Goal: Task Accomplishment & Management: Use online tool/utility

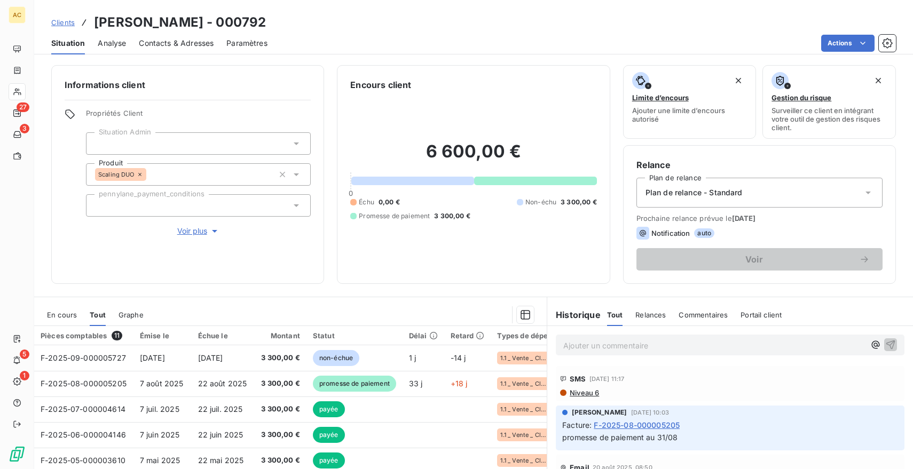
scroll to position [81, 0]
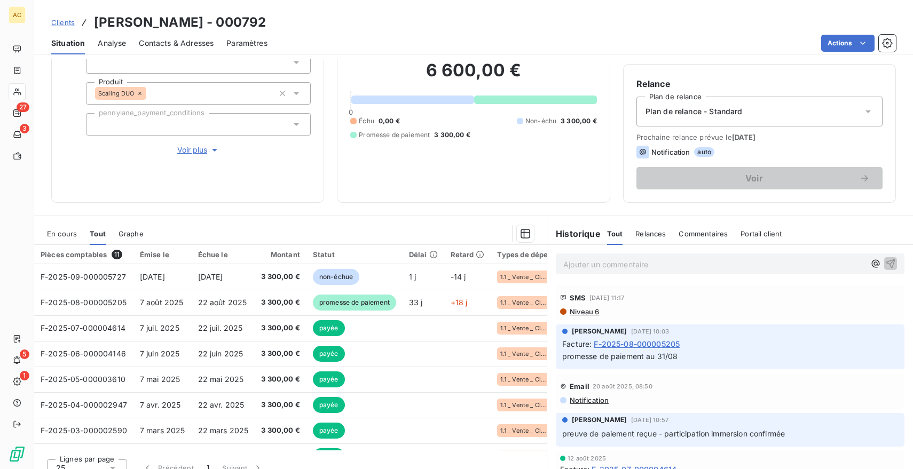
click at [67, 25] on span "Clients" at bounding box center [62, 22] width 23 height 9
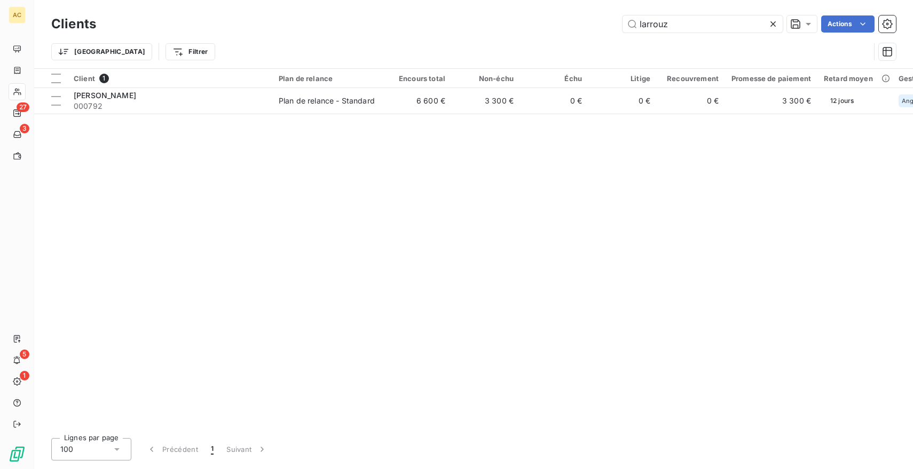
drag, startPoint x: 689, startPoint y: 23, endPoint x: 556, endPoint y: 22, distance: 133.4
click at [556, 22] on div "larrouz Actions" at bounding box center [502, 23] width 787 height 17
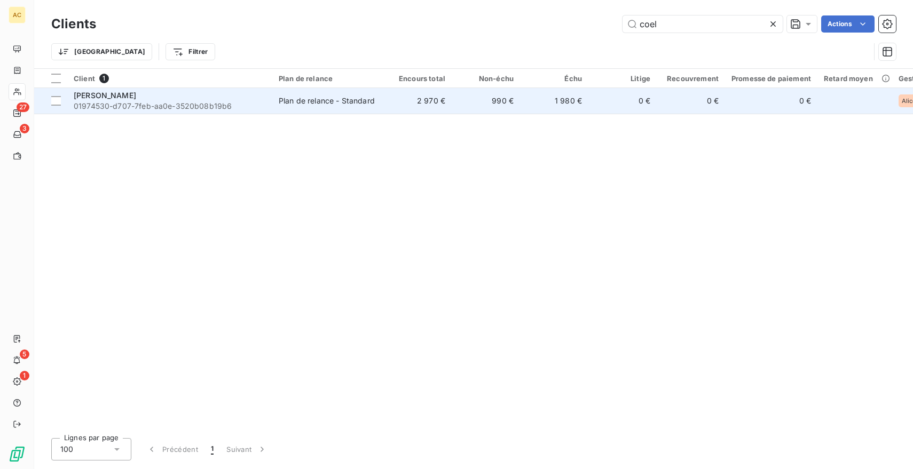
type input "coel"
click at [115, 105] on span "01974530-d707-7feb-aa0e-3520b08b19b6" at bounding box center [170, 106] width 192 height 11
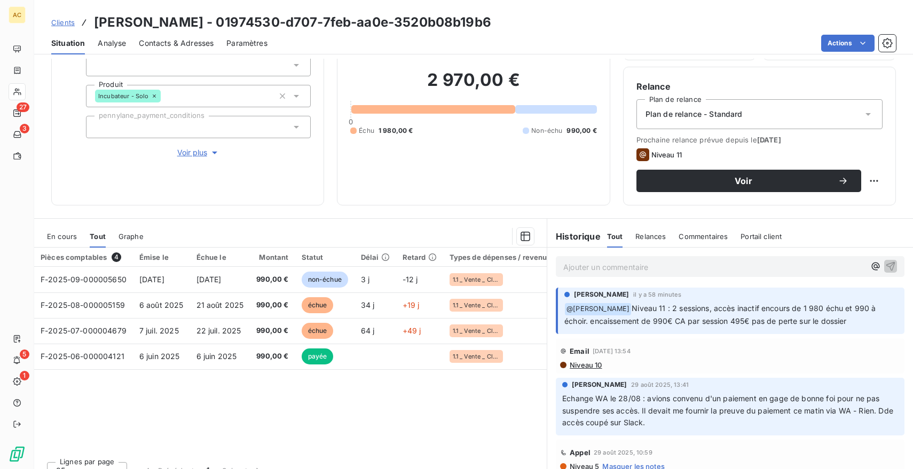
click at [582, 266] on p "Ajouter un commentaire ﻿" at bounding box center [714, 266] width 302 height 13
click at [194, 150] on span "Voir plus" at bounding box center [198, 152] width 43 height 11
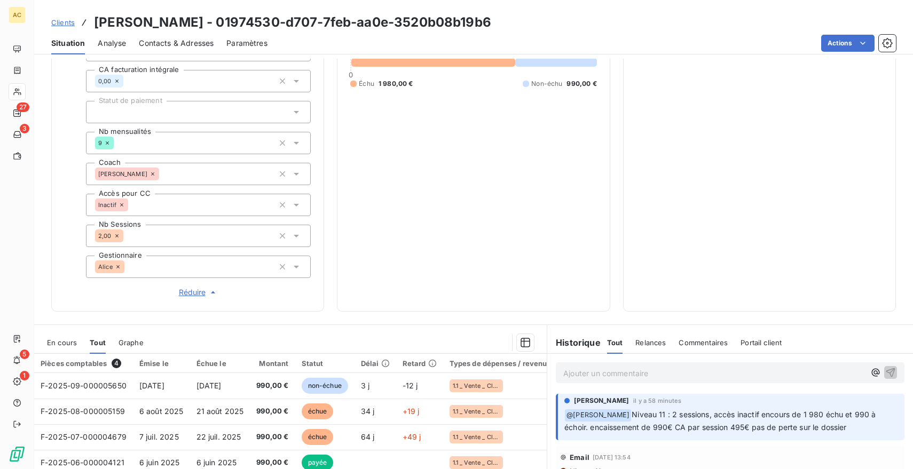
scroll to position [334, 0]
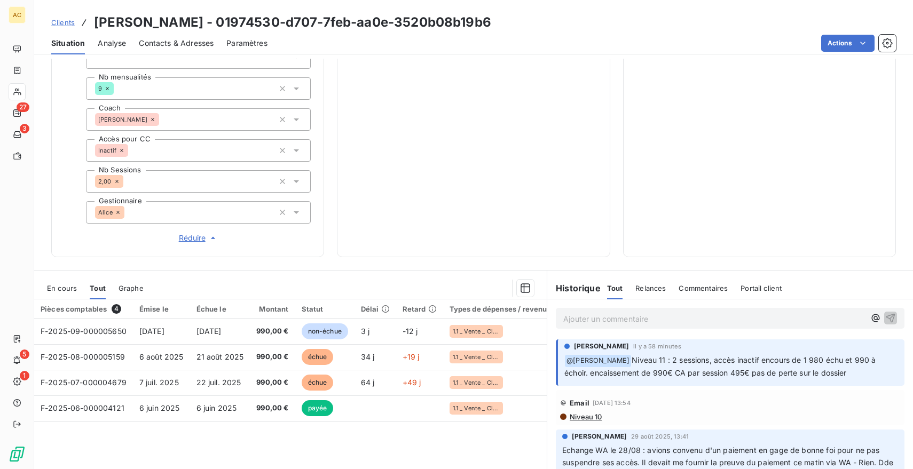
click at [621, 313] on p "Ajouter un commentaire ﻿" at bounding box center [714, 318] width 302 height 13
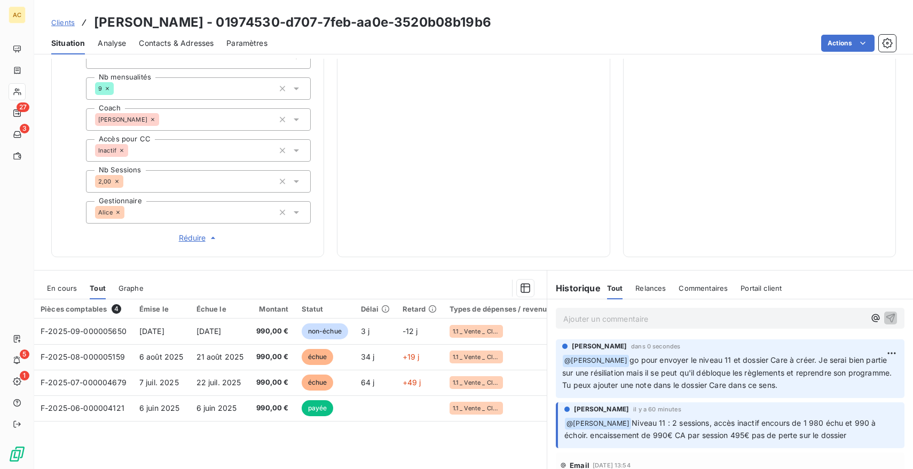
click at [69, 23] on span "Clients" at bounding box center [62, 22] width 23 height 9
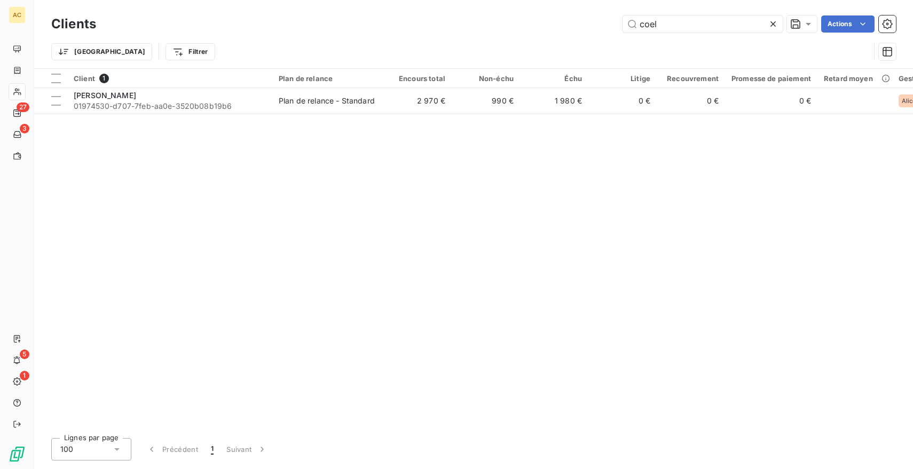
drag, startPoint x: 663, startPoint y: 26, endPoint x: 601, endPoint y: 24, distance: 61.9
click at [601, 24] on div "coel Actions" at bounding box center [502, 23] width 787 height 17
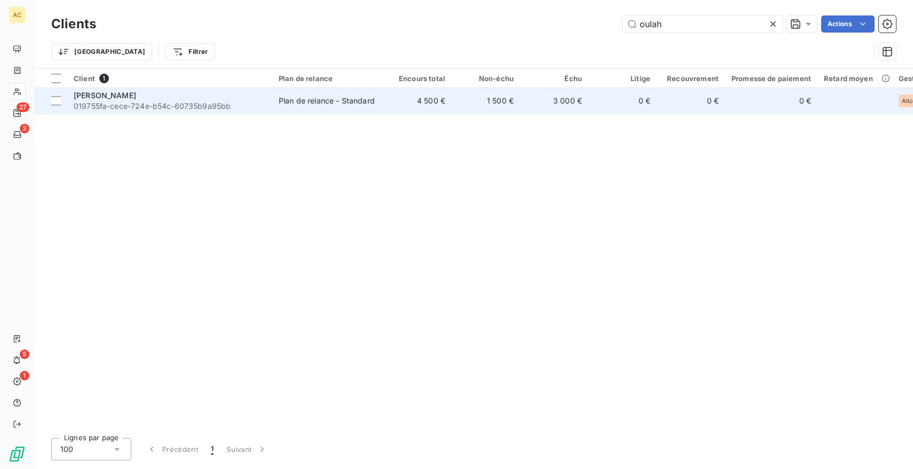
type input "oulah"
click at [240, 92] on div "Gaël Oulahi" at bounding box center [170, 95] width 192 height 11
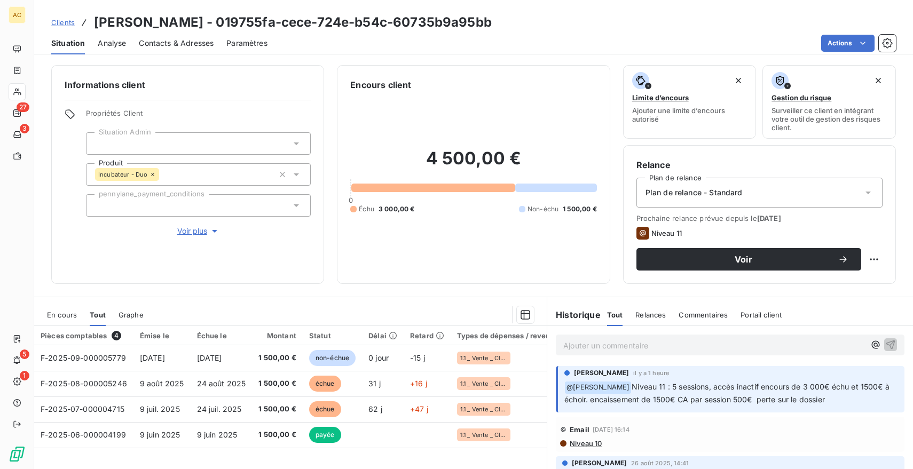
scroll to position [94, 0]
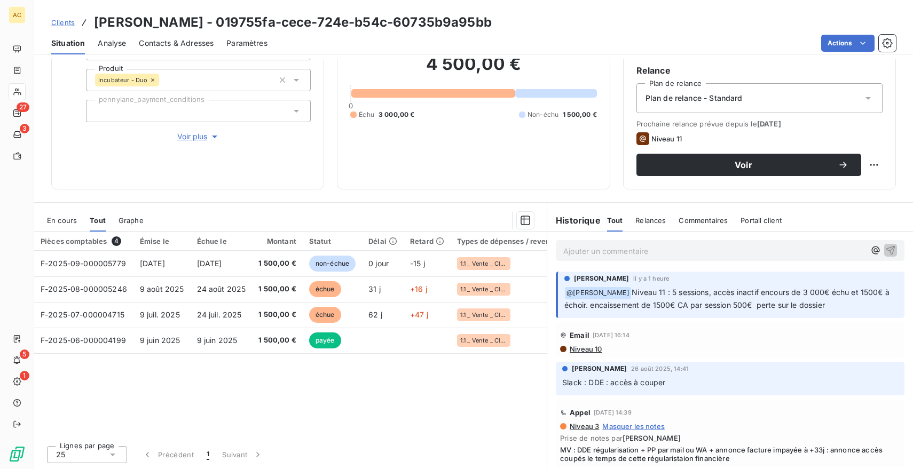
click at [610, 253] on p "Ajouter un commentaire ﻿" at bounding box center [714, 250] width 302 height 13
click at [197, 136] on span "Voir plus" at bounding box center [198, 136] width 43 height 11
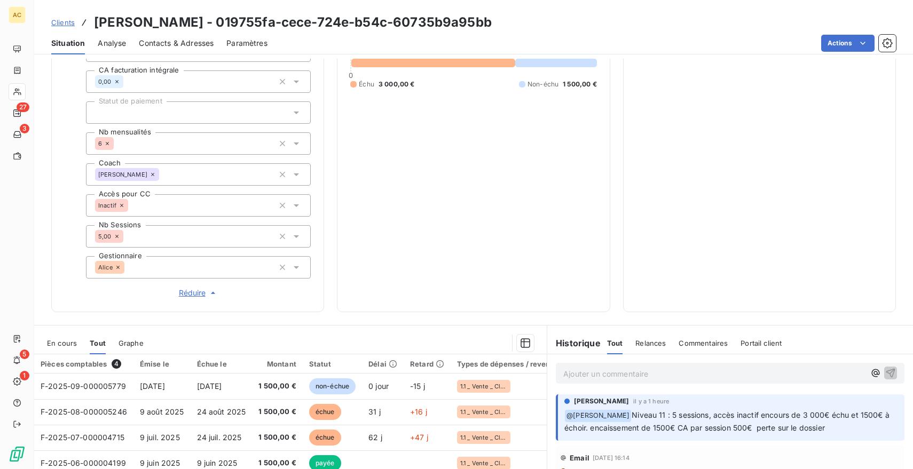
scroll to position [401, 0]
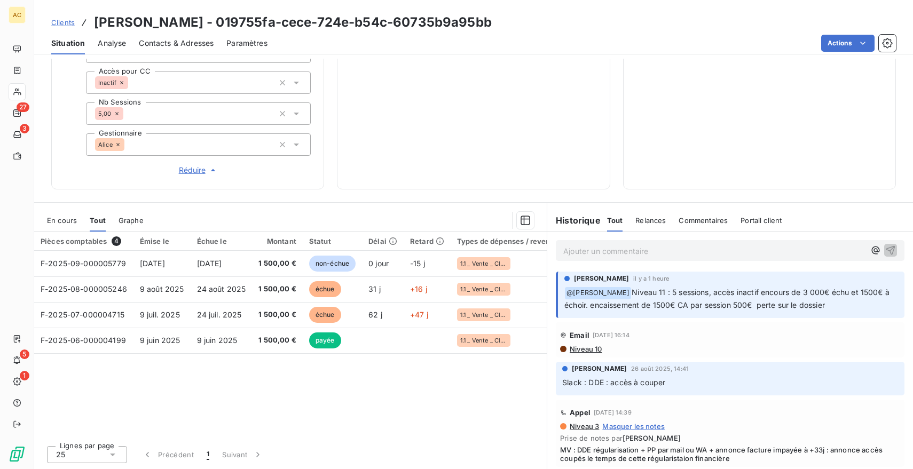
click at [630, 251] on p "Ajouter un commentaire ﻿" at bounding box center [714, 250] width 302 height 13
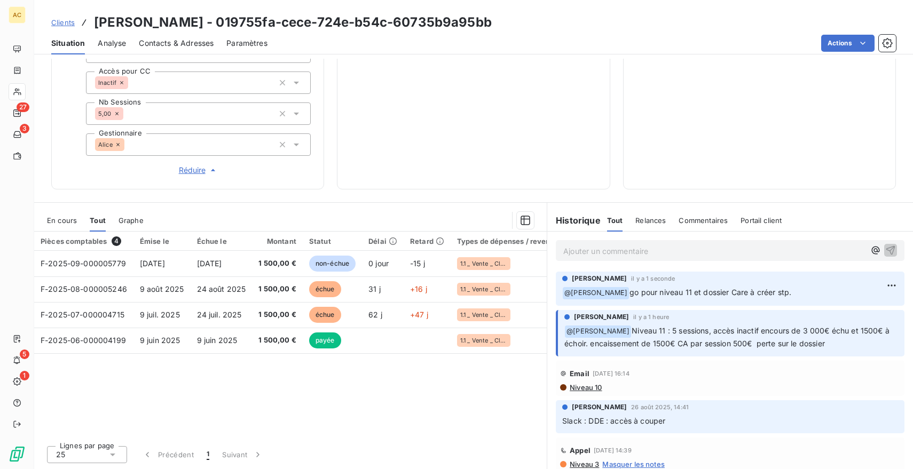
click at [75, 21] on div "Clients Gaël Oulahi - 019755fa-cece-724e-b54c-60735b9a95bb" at bounding box center [271, 22] width 440 height 19
click at [61, 25] on span "Clients" at bounding box center [62, 22] width 23 height 9
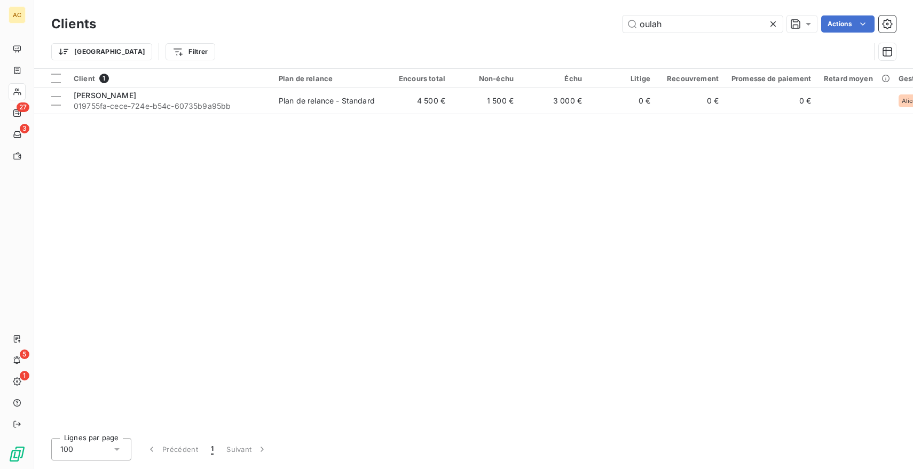
drag, startPoint x: 703, startPoint y: 30, endPoint x: 589, endPoint y: 30, distance: 113.7
click at [590, 30] on div "oulah Actions" at bounding box center [502, 23] width 787 height 17
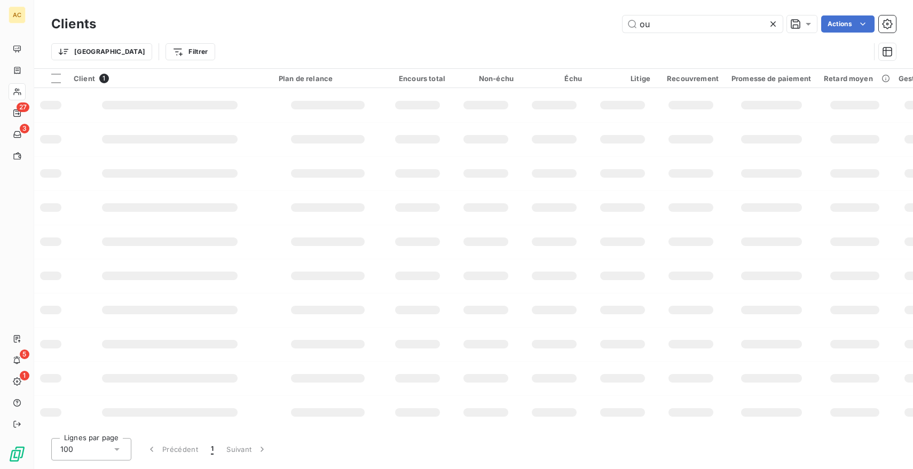
type input "o"
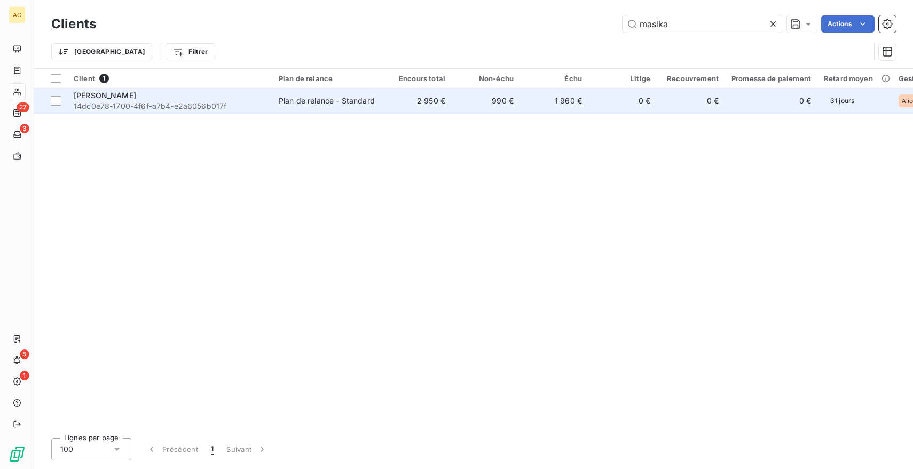
type input "masika"
click at [422, 110] on td "2 950 €" at bounding box center [417, 101] width 68 height 26
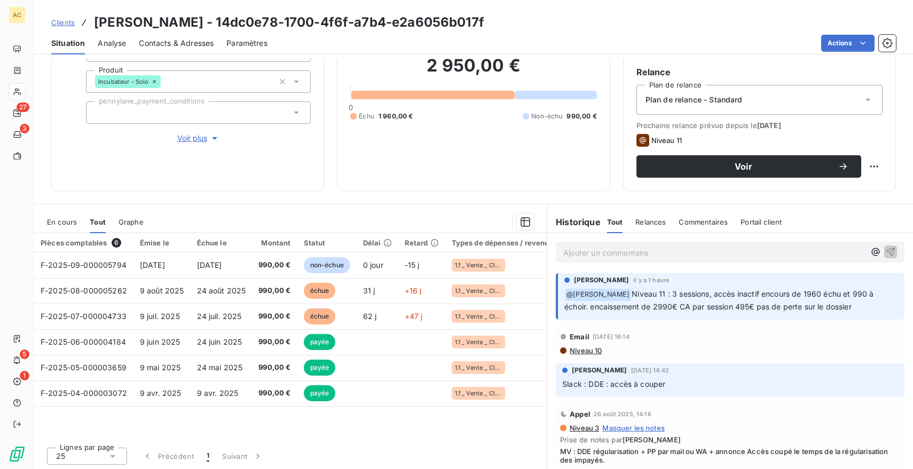
scroll to position [94, 0]
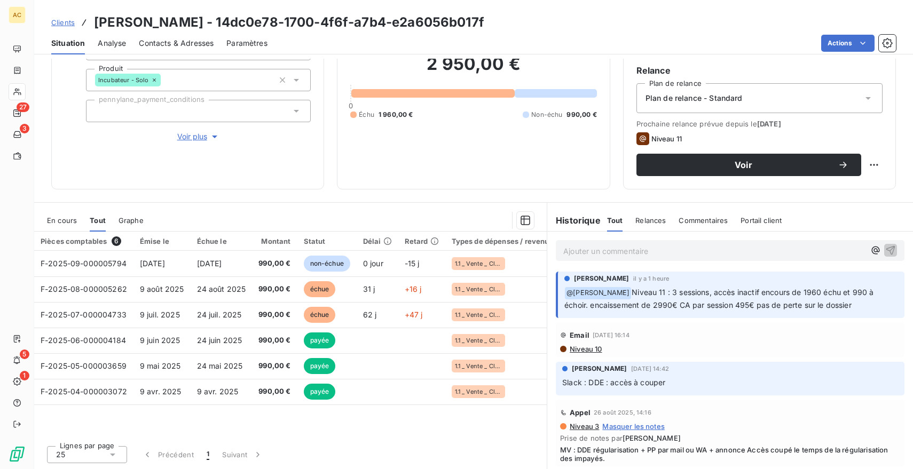
click at [194, 136] on span "Voir plus" at bounding box center [198, 136] width 43 height 11
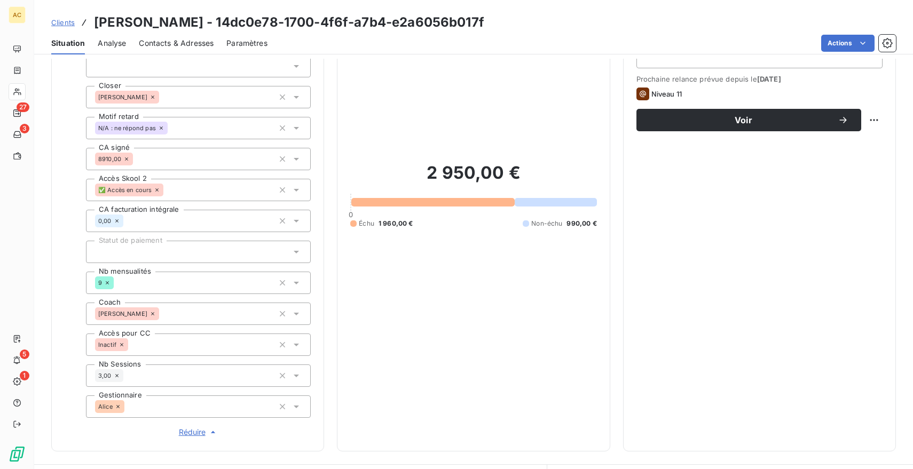
scroll to position [401, 0]
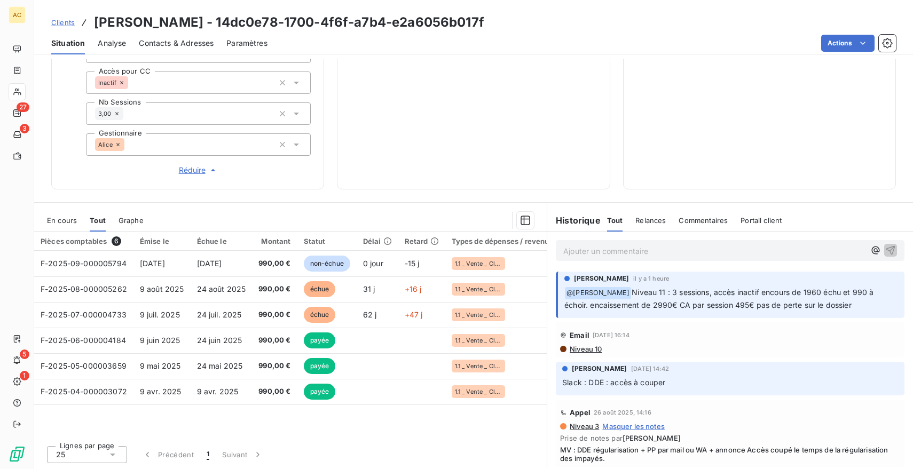
click at [672, 253] on p "Ajouter un commentaire ﻿" at bounding box center [714, 250] width 302 height 13
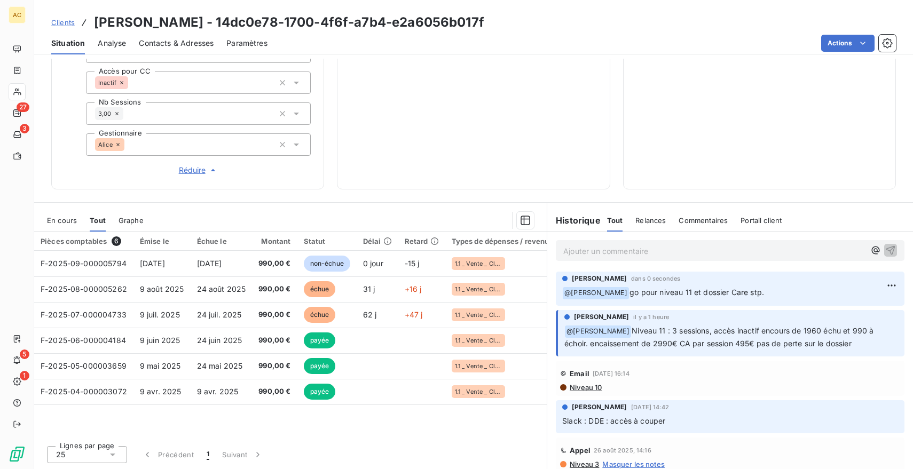
click at [64, 21] on span "Clients" at bounding box center [62, 22] width 23 height 9
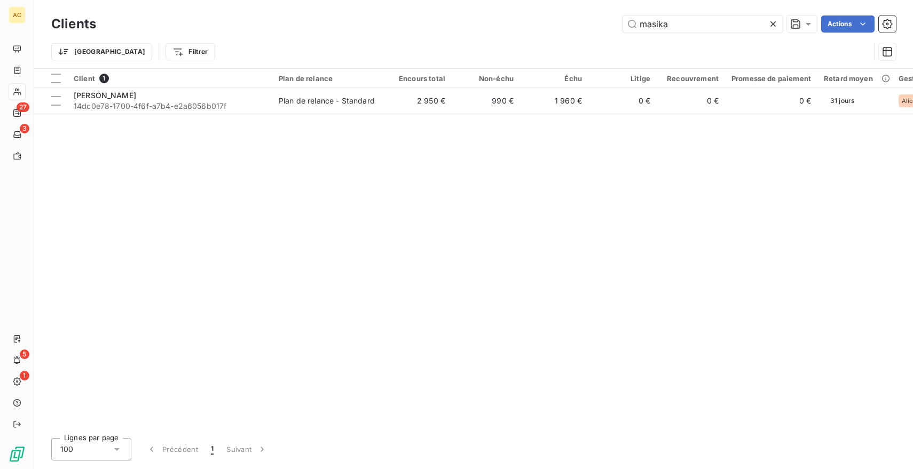
drag, startPoint x: 712, startPoint y: 30, endPoint x: 545, endPoint y: 18, distance: 167.0
click at [545, 18] on div "masika Actions" at bounding box center [502, 23] width 787 height 17
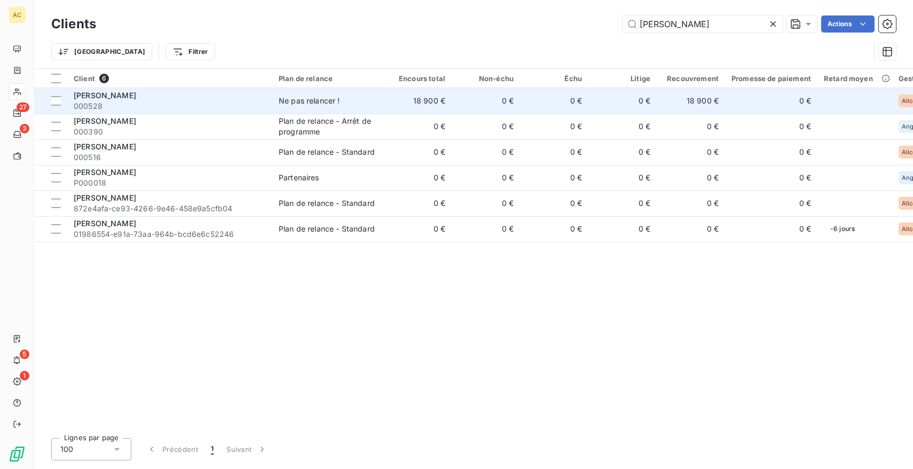
type input "lucas"
click at [234, 106] on span "000528" at bounding box center [170, 106] width 192 height 11
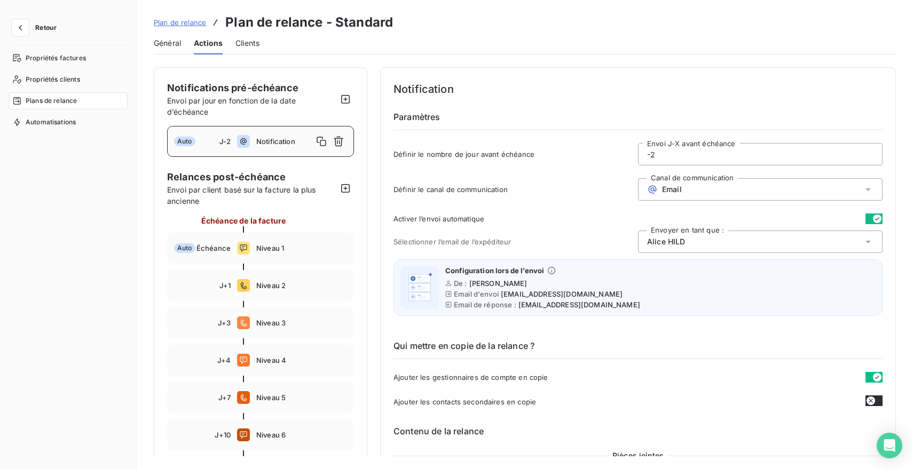
scroll to position [169, 0]
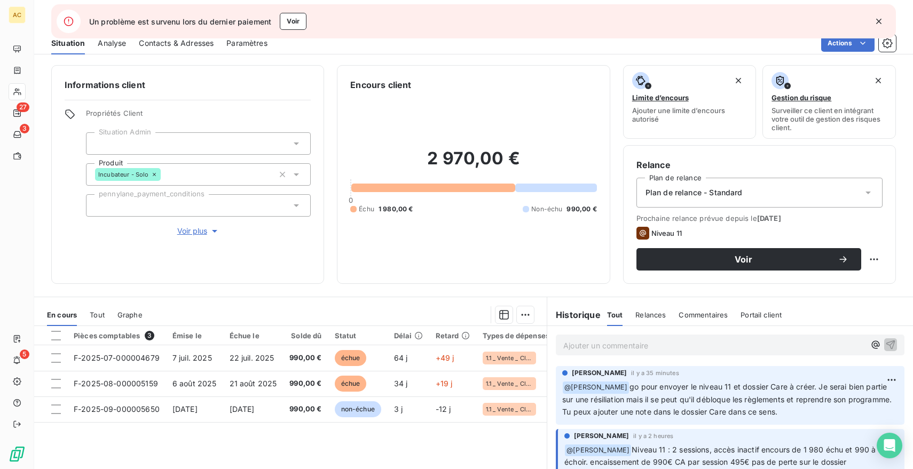
click at [879, 21] on icon "button" at bounding box center [878, 21] width 11 height 11
